Goal: Navigation & Orientation: Find specific page/section

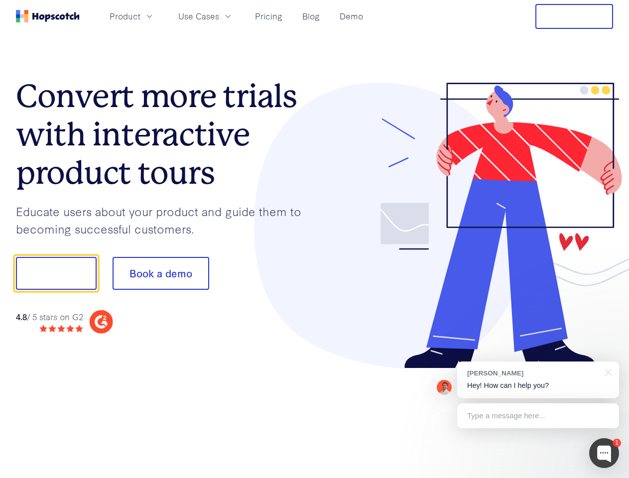
click at [315, 239] on div at bounding box center [464, 226] width 299 height 286
click at [140, 16] on span "Product" at bounding box center [125, 16] width 31 height 12
click at [219, 16] on span "Use Cases" at bounding box center [198, 16] width 41 height 12
click at [574, 16] on button "Free Trial" at bounding box center [575, 16] width 78 height 25
click at [56, 273] on button "Show me!" at bounding box center [56, 273] width 81 height 33
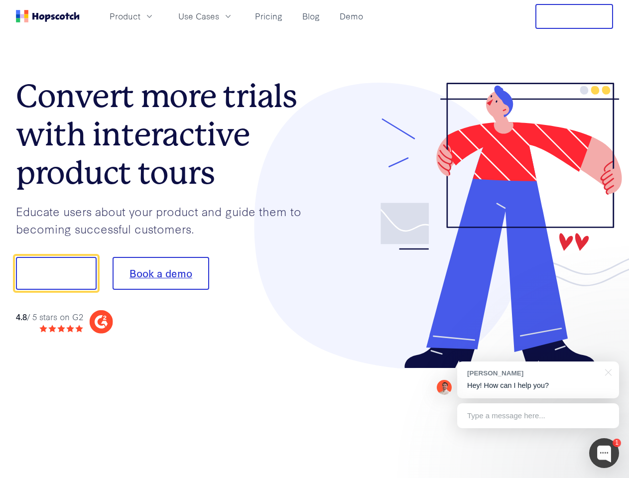
click at [160, 273] on button "Book a demo" at bounding box center [161, 273] width 97 height 33
click at [604, 453] on div at bounding box center [604, 453] width 30 height 30
click at [538, 380] on div "[PERSON_NAME] Hey! How can I help you?" at bounding box center [538, 380] width 162 height 37
click at [607, 372] on div at bounding box center [525, 272] width 187 height 332
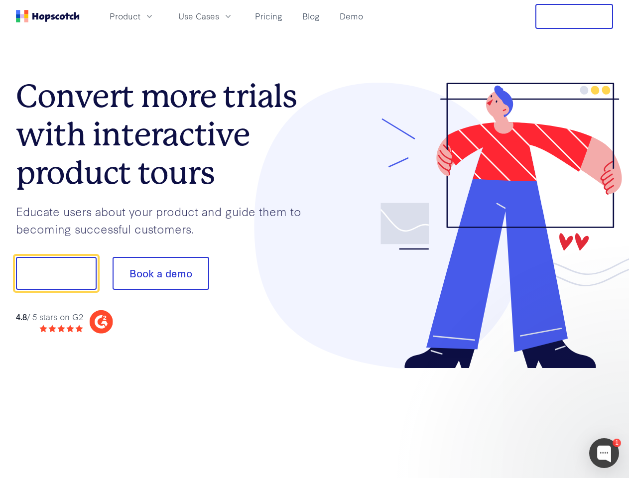
click at [538, 416] on div at bounding box center [525, 339] width 187 height 199
